Goal: Information Seeking & Learning: Learn about a topic

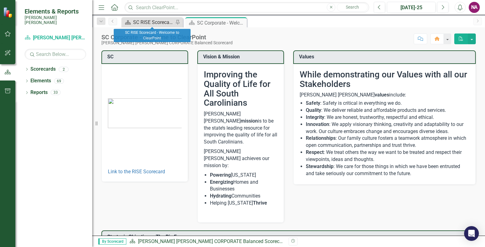
click at [131, 22] on icon "Scorecard" at bounding box center [128, 22] width 6 height 5
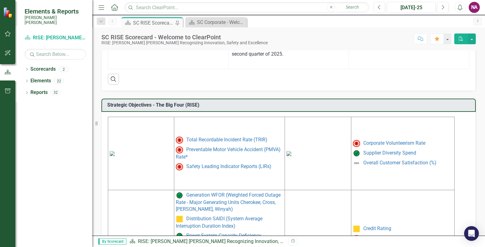
scroll to position [246, 0]
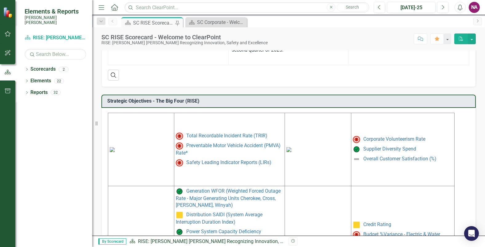
click at [115, 147] on img at bounding box center [112, 149] width 5 height 5
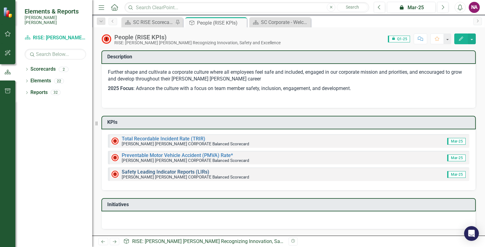
click at [185, 172] on link "Safety Leading Indicator Reports (LIRs)" at bounding box center [166, 172] width 88 height 6
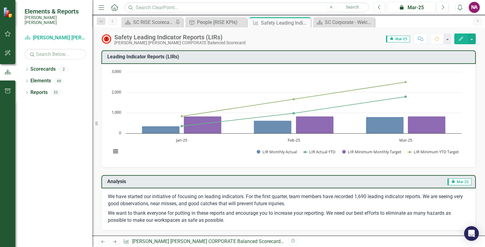
click at [401, 37] on span "icon.lock Mar-25" at bounding box center [398, 39] width 24 height 7
click at [402, 39] on span "icon.lock Mar-25" at bounding box center [398, 39] width 24 height 7
click at [461, 182] on span "icon.lock Mar-25" at bounding box center [460, 182] width 24 height 7
click at [472, 40] on button "button" at bounding box center [472, 39] width 8 height 11
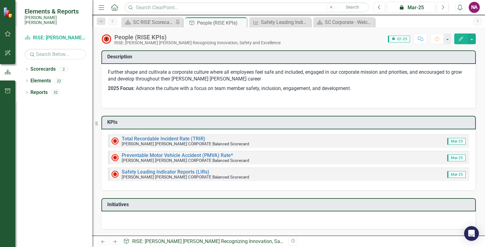
click at [397, 37] on span "icon.lock Q1-25" at bounding box center [399, 39] width 22 height 7
click at [457, 142] on span "Mar-25" at bounding box center [457, 141] width 18 height 7
click at [443, 8] on icon "Next" at bounding box center [442, 8] width 3 height 6
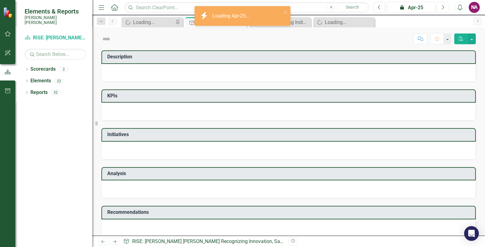
click at [443, 8] on icon "Next" at bounding box center [442, 8] width 3 height 6
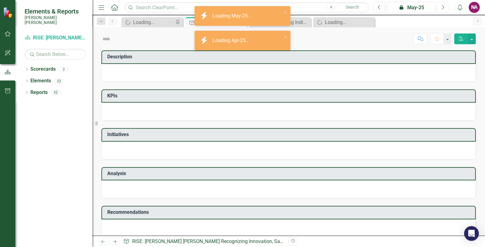
click at [443, 8] on icon "Next" at bounding box center [442, 8] width 3 height 6
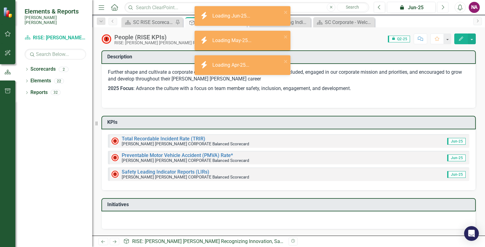
click at [443, 8] on icon "Next" at bounding box center [442, 8] width 3 height 6
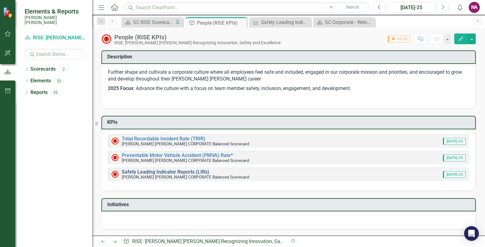
click at [157, 173] on link "Safety Leading Indicator Reports (LIRs)" at bounding box center [166, 172] width 88 height 6
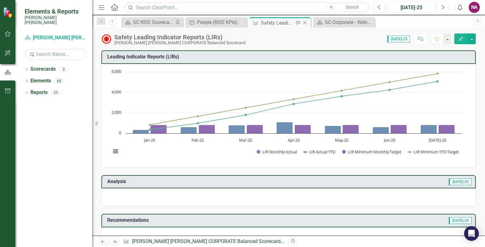
click at [306, 24] on icon "Close" at bounding box center [305, 22] width 6 height 5
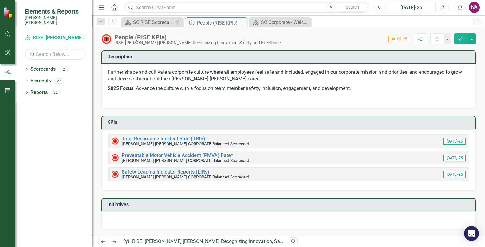
click at [183, 152] on div "Preventable Motor Vehicle Accident (PMVA) Rate* Santee [PERSON_NAME] CORPORATE …" at bounding box center [289, 158] width 362 height 14
click at [182, 139] on link "Total Recordable Incident Rate (TRIR)" at bounding box center [164, 139] width 84 height 6
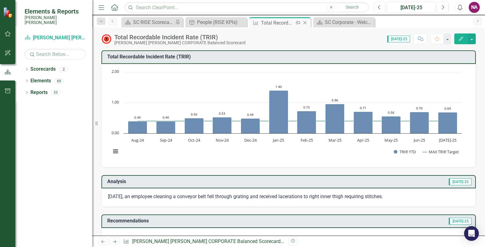
click at [306, 23] on icon "Close" at bounding box center [305, 22] width 6 height 5
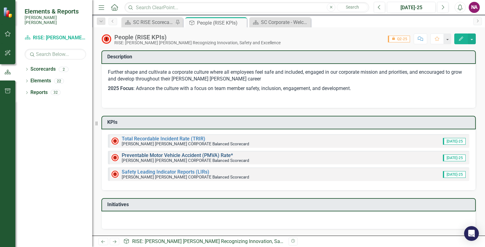
click at [170, 155] on link "Preventable Motor Vehicle Accident (PMVA) Rate*" at bounding box center [177, 156] width 111 height 6
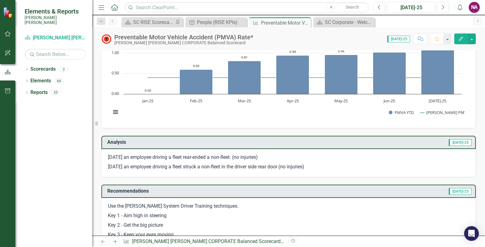
scroll to position [123, 0]
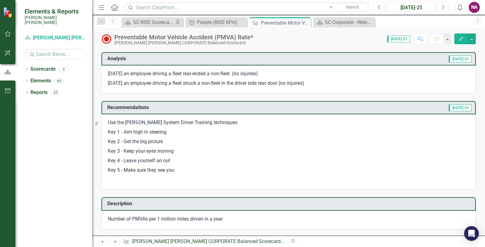
click at [140, 130] on p "Key 1 - Aim high in steering" at bounding box center [289, 133] width 362 height 10
click at [111, 122] on p "Use the [PERSON_NAME] System Driver Training techniques." at bounding box center [289, 123] width 362 height 8
drag, startPoint x: 109, startPoint y: 122, endPoint x: 194, endPoint y: 184, distance: 105.9
click at [194, 184] on div "Use the [PERSON_NAME] System Driver Training techniques. Key 1 - Aim high in st…" at bounding box center [289, 151] width 375 height 75
click at [174, 166] on p "Key 5 - Make sure they see you" at bounding box center [289, 171] width 362 height 10
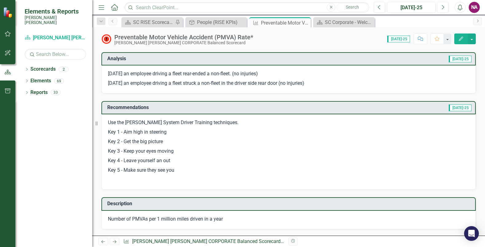
click at [174, 166] on p "Key 5 - Make sure they see you" at bounding box center [289, 171] width 362 height 10
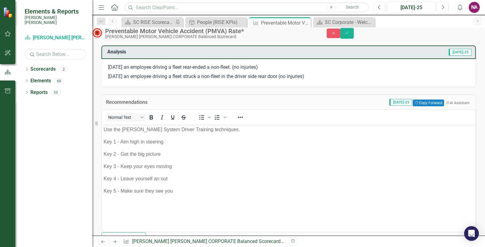
scroll to position [0, 0]
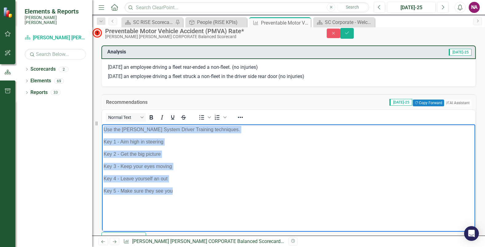
drag, startPoint x: 174, startPoint y: 192, endPoint x: 82, endPoint y: 129, distance: 111.2
click at [102, 129] on html "Use the [PERSON_NAME] System Driver Training techniques. Key 1 - Aim high in st…" at bounding box center [288, 170] width 373 height 92
copy body "Use the [PERSON_NAME] System Driver Training techniques. Key 1 - Aim high in st…"
click at [301, 168] on p "Key 3 - Keep your eyes moving" at bounding box center [289, 166] width 370 height 7
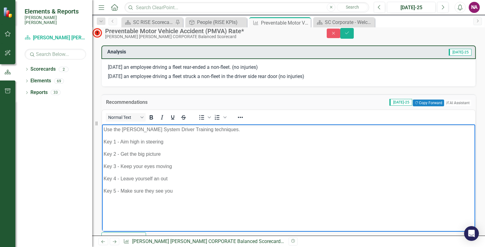
click at [297, 123] on div "Normal Text To open the popup, press Shift+Enter To open the popup, press Shift…" at bounding box center [288, 117] width 373 height 12
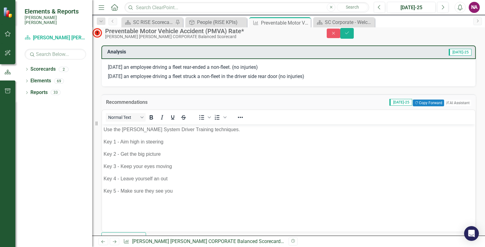
click at [297, 123] on div "Normal Text To open the popup, press Shift+Enter To open the popup, press Shift…" at bounding box center [288, 117] width 373 height 12
click at [289, 106] on td "[DATE]-25 Copy Forward Copy Forward ClearPoint AI AI Assistant" at bounding box center [350, 103] width 242 height 8
click at [289, 100] on div "Recommendations [DATE]-25 Copy Forward Copy Forward ClearPoint AI AI Assistant …" at bounding box center [289, 167] width 384 height 161
click at [444, 32] on div "Close Save" at bounding box center [406, 33] width 158 height 11
click at [337, 35] on icon "Close" at bounding box center [334, 33] width 6 height 4
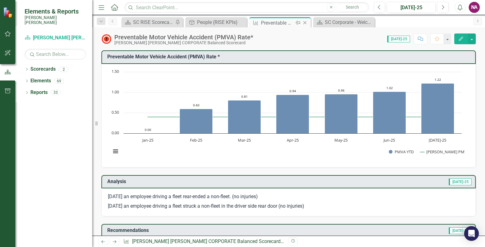
click at [305, 23] on icon at bounding box center [305, 22] width 3 height 3
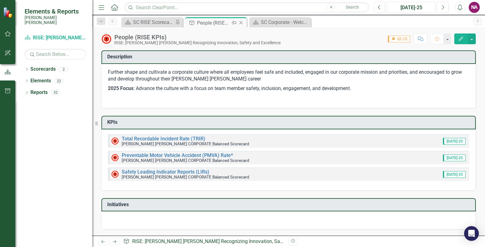
click at [241, 22] on icon "Close" at bounding box center [241, 22] width 6 height 5
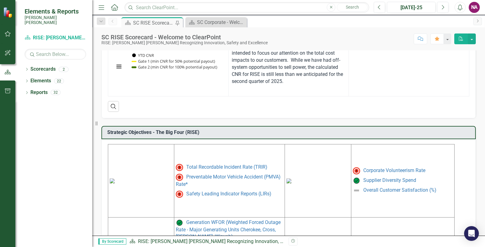
scroll to position [277, 0]
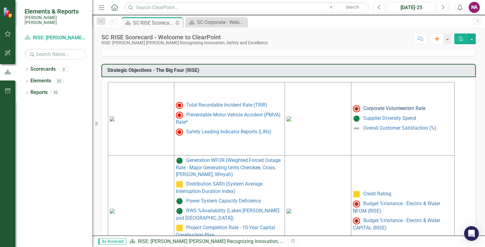
click at [417, 111] on link "Corporate Volunteerism Rate" at bounding box center [395, 109] width 62 height 6
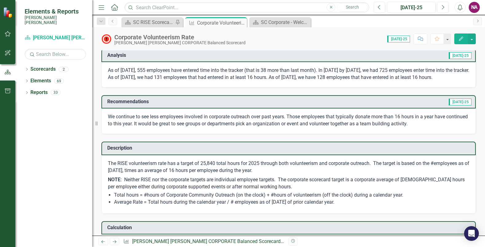
scroll to position [120, 0]
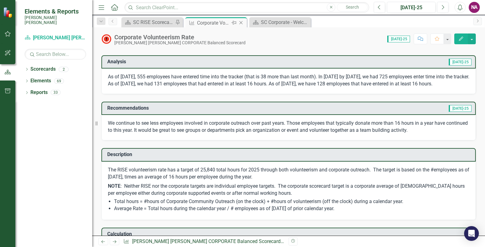
click at [242, 22] on icon "Close" at bounding box center [241, 22] width 6 height 5
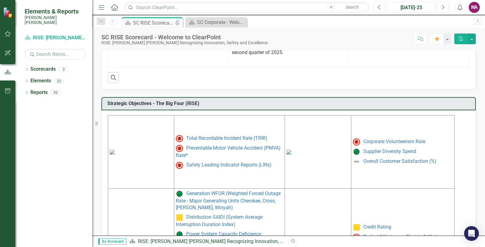
scroll to position [308, 0]
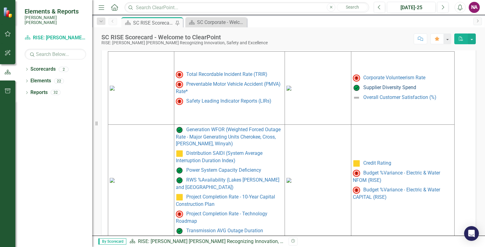
click at [397, 88] on link "Supplier Diversity Spend" at bounding box center [390, 88] width 53 height 6
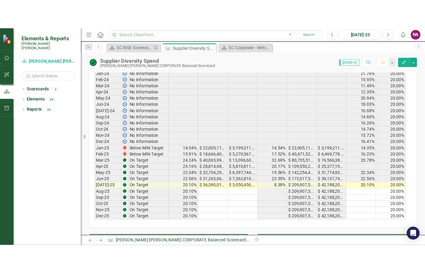
scroll to position [308, 0]
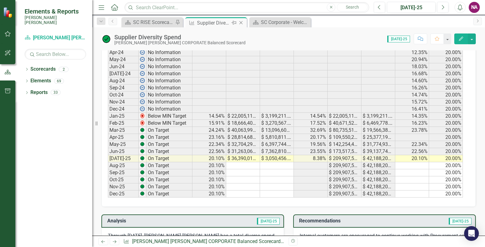
click at [241, 23] on icon "Close" at bounding box center [241, 22] width 6 height 5
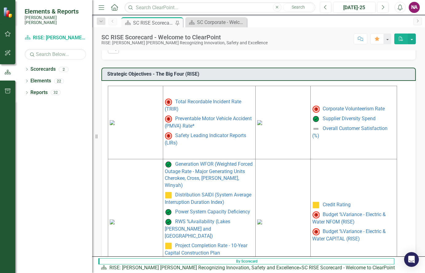
scroll to position [300, 0]
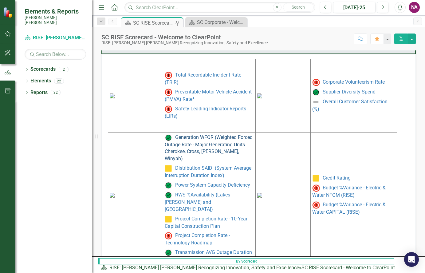
click at [205, 143] on link "Generation WFOR (Weighted Forced Outage Rate - Major Generating Units Cherokee,…" at bounding box center [209, 147] width 88 height 27
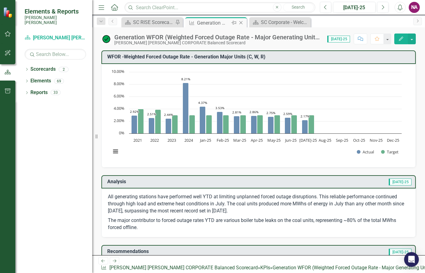
click at [240, 23] on icon "Close" at bounding box center [241, 22] width 6 height 5
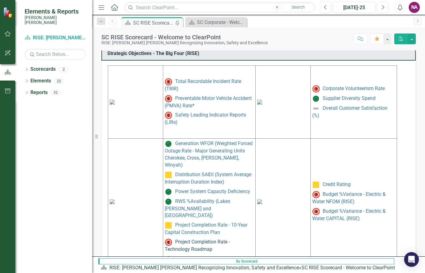
scroll to position [309, 0]
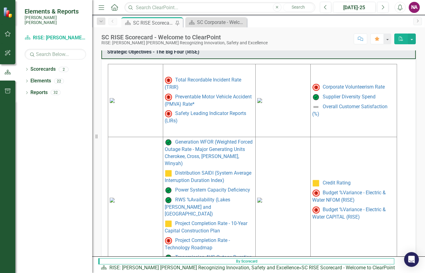
click at [115, 198] on img at bounding box center [112, 200] width 5 height 5
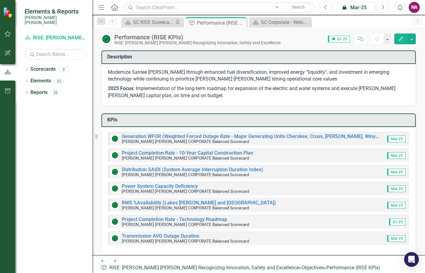
click at [348, 42] on span "icon.lock Q1-25" at bounding box center [339, 39] width 22 height 7
click at [344, 38] on span "icon.lock Q1-25" at bounding box center [339, 39] width 22 height 7
click at [241, 22] on icon "Close" at bounding box center [241, 22] width 6 height 5
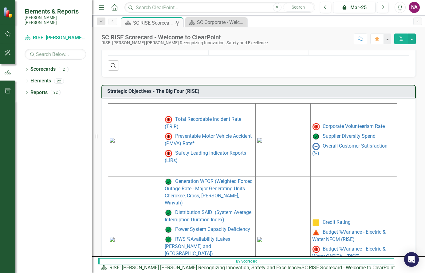
scroll to position [295, 0]
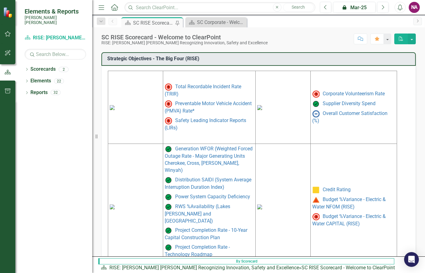
click at [115, 205] on img at bounding box center [112, 207] width 5 height 5
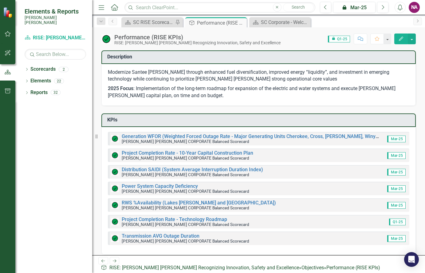
click at [343, 37] on span "icon.lock Q1-25" at bounding box center [339, 39] width 22 height 7
click at [343, 38] on span "icon.lock Q1-25" at bounding box center [339, 39] width 22 height 7
click at [396, 139] on span "Mar-25" at bounding box center [397, 139] width 18 height 7
click at [273, 135] on link "Generation WFOR (Weighted Forced Outage Rate - Major Generating Units Cherokee,…" at bounding box center [252, 137] width 261 height 6
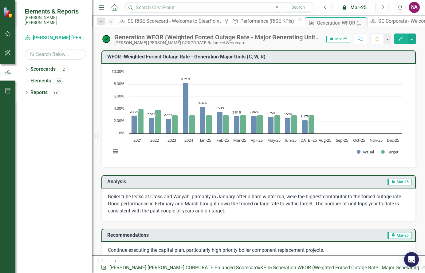
click at [344, 39] on span "icon.lock Mar-25" at bounding box center [338, 39] width 24 height 7
click at [416, 36] on button "button" at bounding box center [412, 39] width 8 height 11
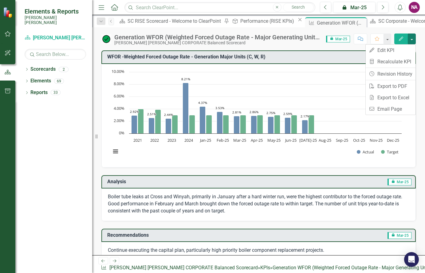
click at [315, 67] on div "Chart Bar chart with 2 data series. WFOR -Weighted Forced Outage Rate - Generat…" at bounding box center [259, 116] width 315 height 104
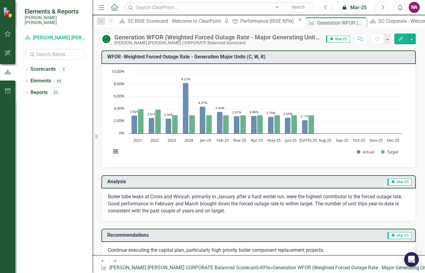
click at [388, 8] on button "Next" at bounding box center [382, 7] width 11 height 11
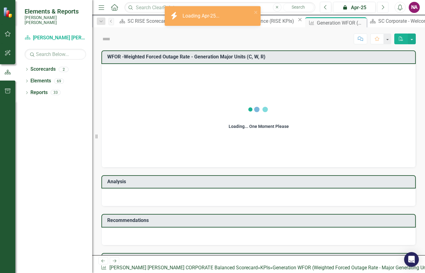
click at [385, 8] on button "Next" at bounding box center [382, 7] width 11 height 11
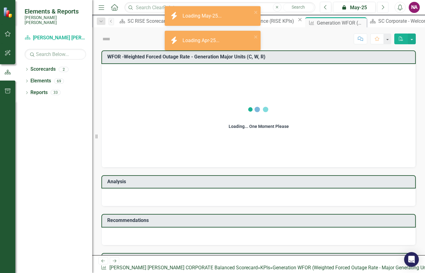
click at [385, 8] on button "Next" at bounding box center [382, 7] width 11 height 11
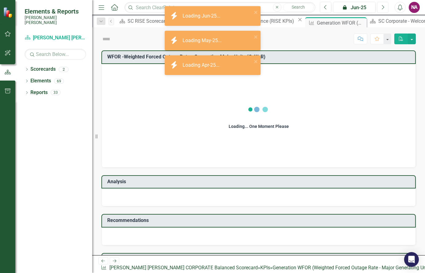
click at [385, 8] on button "Next" at bounding box center [382, 7] width 11 height 11
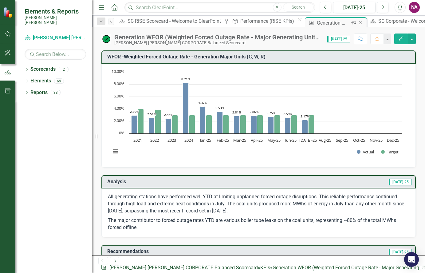
click at [358, 25] on icon "Close" at bounding box center [361, 22] width 6 height 5
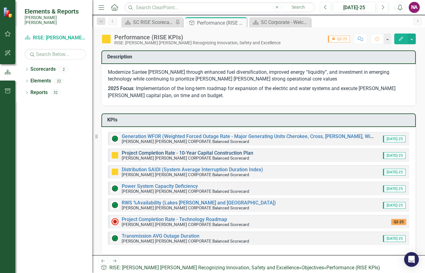
click at [157, 152] on link "Project Completion Rate - 10-Year Capital Construction Plan" at bounding box center [188, 153] width 132 height 6
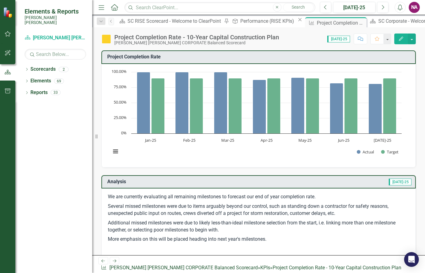
click at [192, 215] on p "Several missed milestones were due to items arguably beyond our control, such a…" at bounding box center [259, 210] width 302 height 17
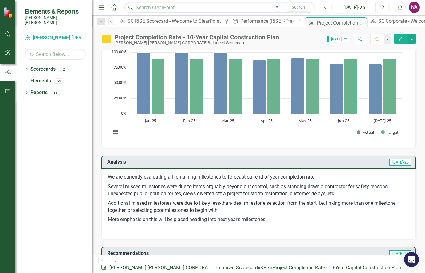
scroll to position [31, 0]
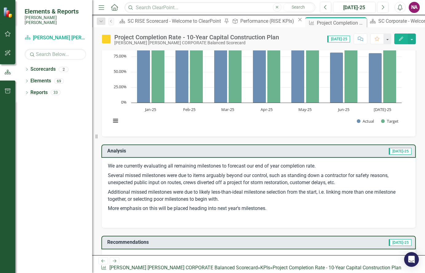
click at [152, 191] on p "Additional missed milestones were due to likely less-than-ideal milestone selec…" at bounding box center [259, 196] width 302 height 17
click at [115, 162] on div "We are currently evaluating all remaining milestones to forecast our end of yea…" at bounding box center [259, 193] width 315 height 70
drag, startPoint x: 108, startPoint y: 167, endPoint x: 226, endPoint y: 168, distance: 117.5
click at [226, 168] on p "We are currently evaluating all remaining milestones to forecast our end of yea…" at bounding box center [259, 167] width 302 height 8
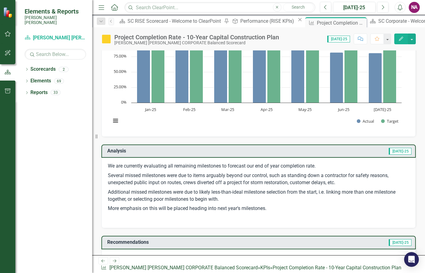
click at [226, 168] on p "We are currently evaluating all remaining milestones to forecast our end of yea…" at bounding box center [259, 167] width 302 height 8
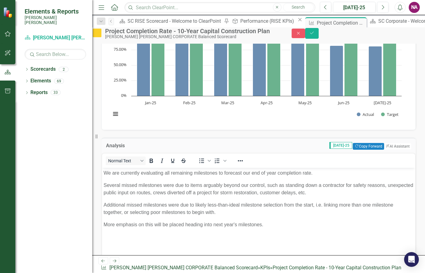
scroll to position [0, 0]
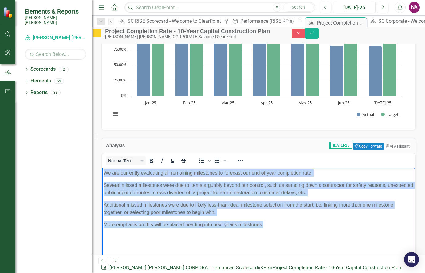
drag, startPoint x: 104, startPoint y: 172, endPoint x: 301, endPoint y: 228, distance: 204.9
click at [301, 228] on body "We are currently evaluating all remaining milestones to forecast our end of yea…" at bounding box center [258, 214] width 313 height 92
copy body "We are currently evaluating all remaining milestones to forecast our end of yea…"
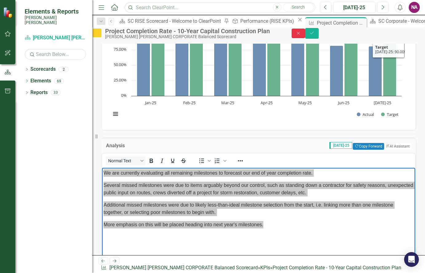
click at [301, 34] on icon "Close" at bounding box center [299, 33] width 6 height 4
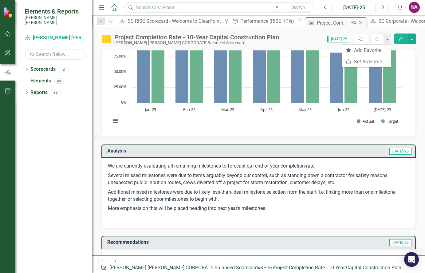
click at [358, 23] on icon "Close" at bounding box center [361, 22] width 6 height 5
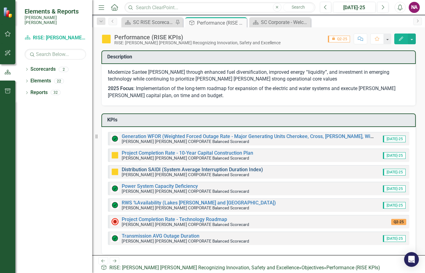
click at [169, 170] on link "Distribution SAIDI (System Average Interruption Duration Index)" at bounding box center [193, 170] width 142 height 6
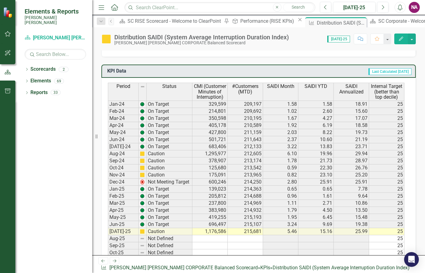
scroll to position [431, 0]
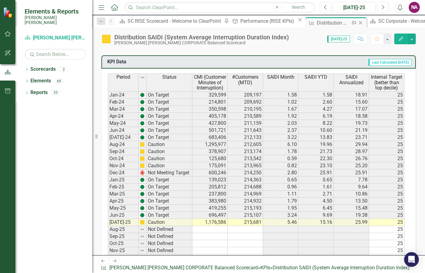
click at [358, 23] on icon "Close" at bounding box center [361, 22] width 6 height 5
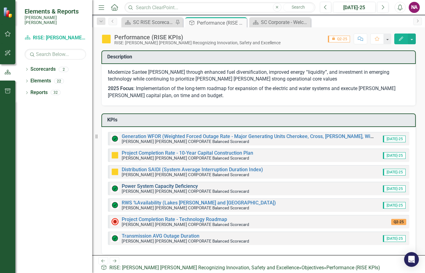
click at [165, 184] on link "Power System Capacity Deficiency" at bounding box center [160, 186] width 76 height 6
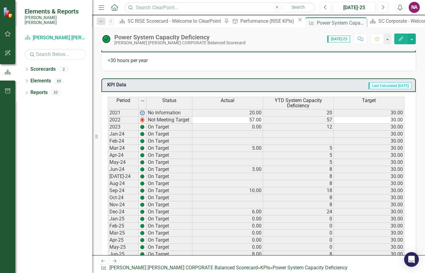
scroll to position [400, 0]
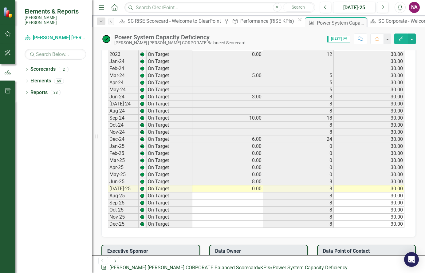
click at [321, 190] on td "8" at bounding box center [298, 189] width 71 height 7
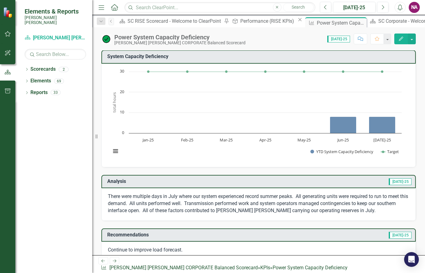
scroll to position [0, 0]
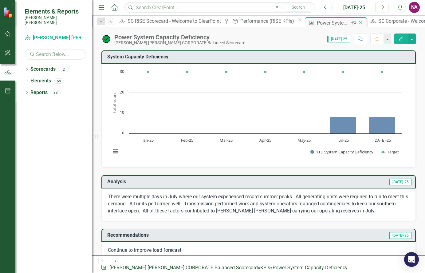
click at [358, 22] on icon "Close" at bounding box center [361, 22] width 6 height 5
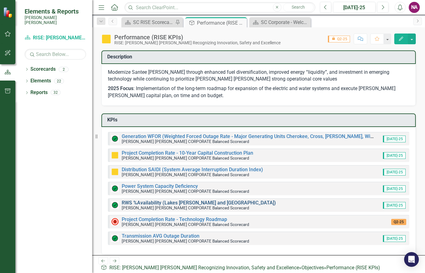
click at [173, 203] on link "RWS %Availability (Lakes [PERSON_NAME] and [GEOGRAPHIC_DATA])" at bounding box center [199, 203] width 154 height 6
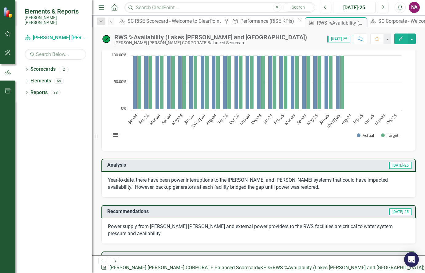
scroll to position [31, 0]
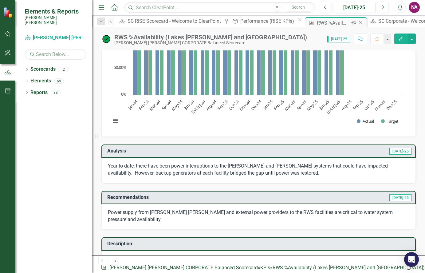
click at [358, 21] on icon "Close" at bounding box center [361, 22] width 6 height 5
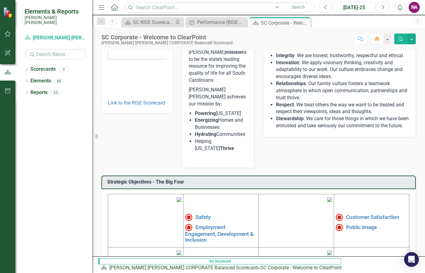
scroll to position [150, 0]
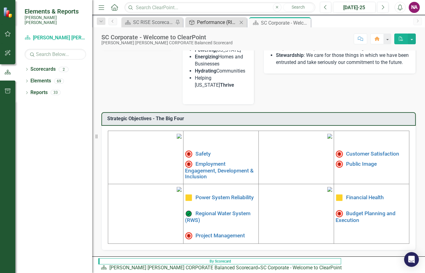
click at [215, 22] on div "Performance (RISE KPIs)" at bounding box center [217, 22] width 41 height 8
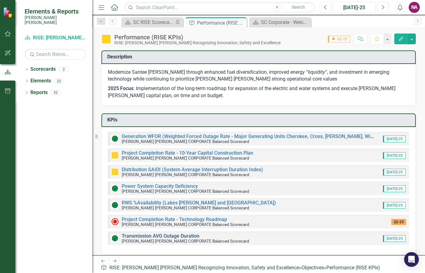
click at [179, 236] on link "Transmission AVG Outage Duration" at bounding box center [161, 236] width 78 height 6
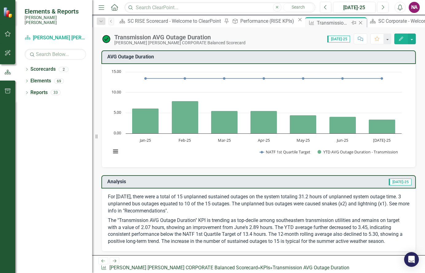
click at [359, 23] on icon at bounding box center [360, 22] width 3 height 3
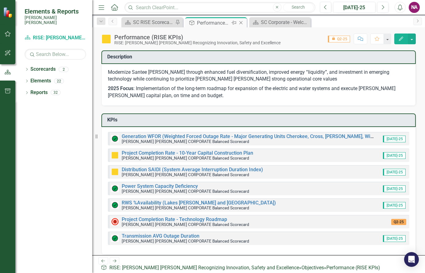
click at [242, 20] on icon "Close" at bounding box center [241, 22] width 6 height 5
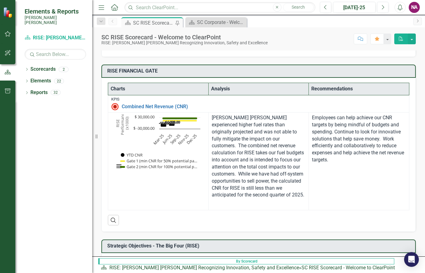
scroll to position [246, 0]
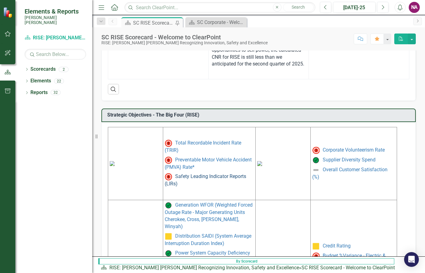
click at [209, 174] on link "Safety Leading Indicator Reports (LIRs)" at bounding box center [206, 180] width 82 height 13
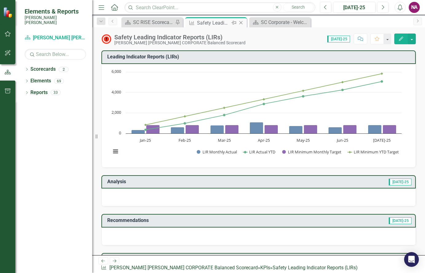
click at [243, 23] on icon "Close" at bounding box center [241, 22] width 6 height 5
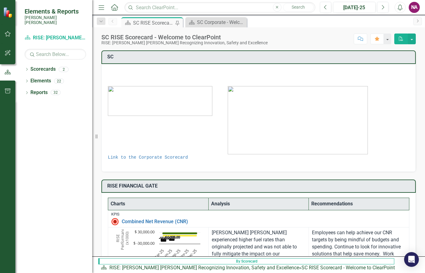
click at [147, 19] on div "SC RISE Scorecard - Welcome to ClearPoint" at bounding box center [153, 23] width 41 height 8
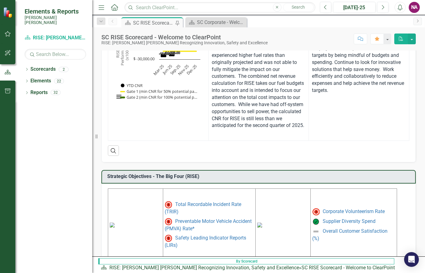
scroll to position [246, 0]
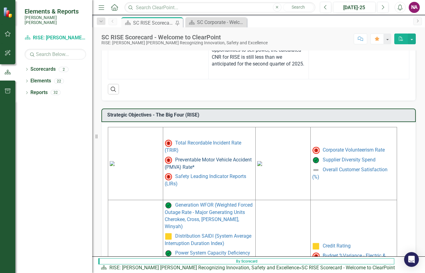
click at [180, 166] on link "Preventable Motor Vehicle Accident (PMVA) Rate*" at bounding box center [208, 163] width 87 height 13
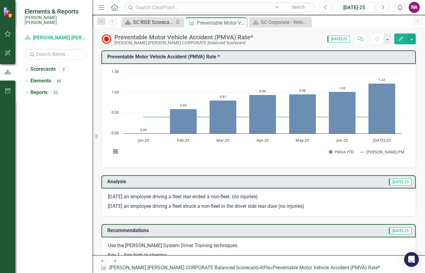
click at [153, 22] on div "SC RISE Scorecard - Welcome to ClearPoint" at bounding box center [153, 22] width 41 height 8
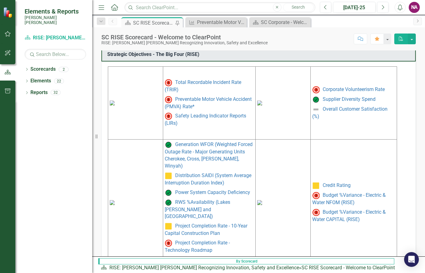
scroll to position [309, 0]
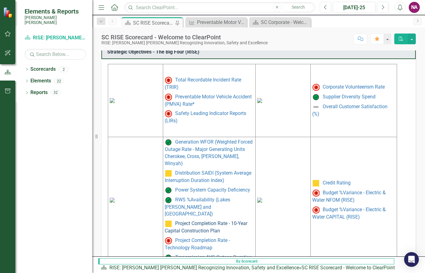
click at [222, 221] on link "Project Completion Rate - 10-Year Capital Construction Plan" at bounding box center [206, 227] width 83 height 13
